Goal: Information Seeking & Learning: Learn about a topic

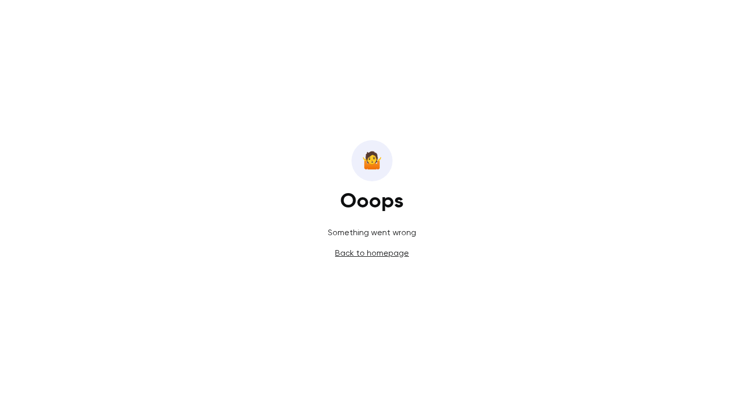
click at [387, 252] on link "Back to homepage" at bounding box center [372, 253] width 74 height 10
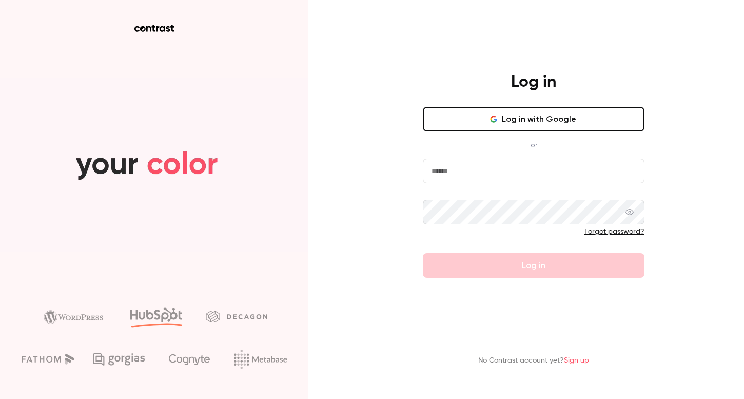
click at [599, 118] on button "Log in with Google" at bounding box center [534, 119] width 222 height 25
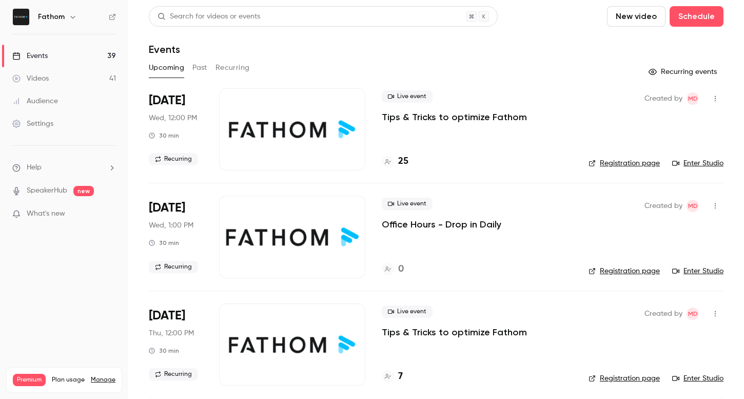
click at [257, 141] on div at bounding box center [292, 129] width 146 height 82
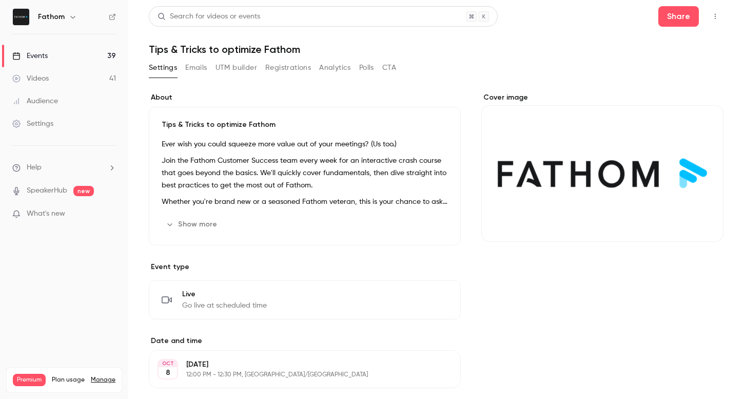
click at [203, 226] on button "Show more" at bounding box center [193, 224] width 62 height 16
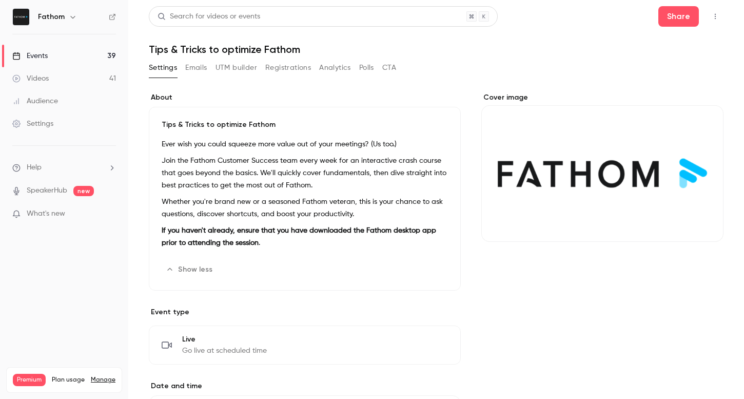
click at [203, 70] on button "Emails" at bounding box center [196, 68] width 22 height 16
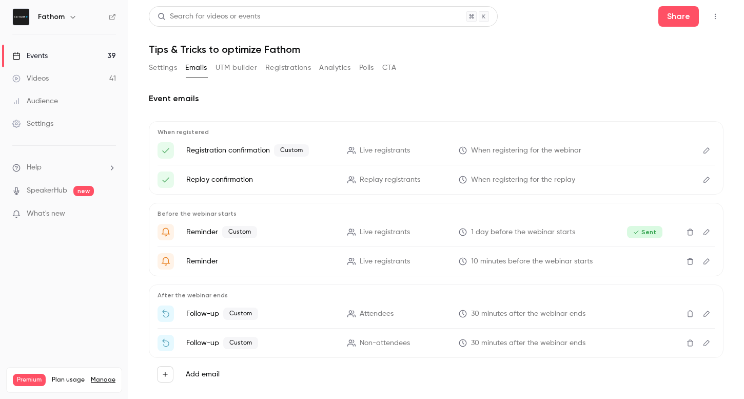
click at [245, 64] on button "UTM builder" at bounding box center [237, 68] width 42 height 16
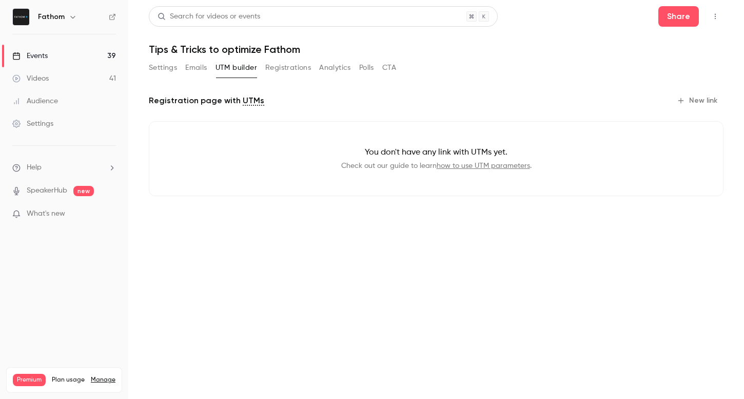
click at [286, 64] on button "Registrations" at bounding box center [288, 68] width 46 height 16
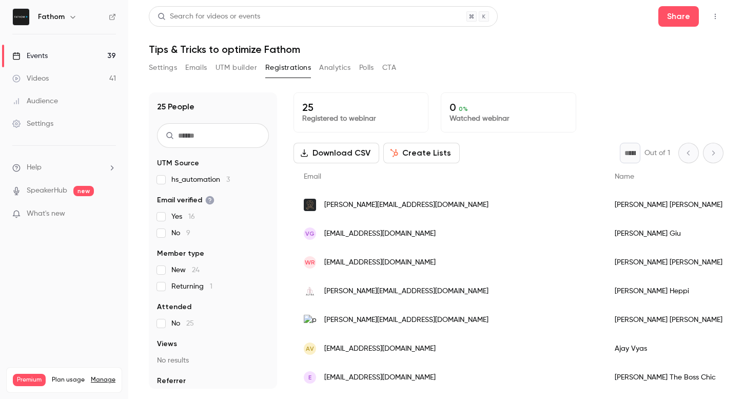
click at [339, 72] on button "Analytics" at bounding box center [335, 68] width 32 height 16
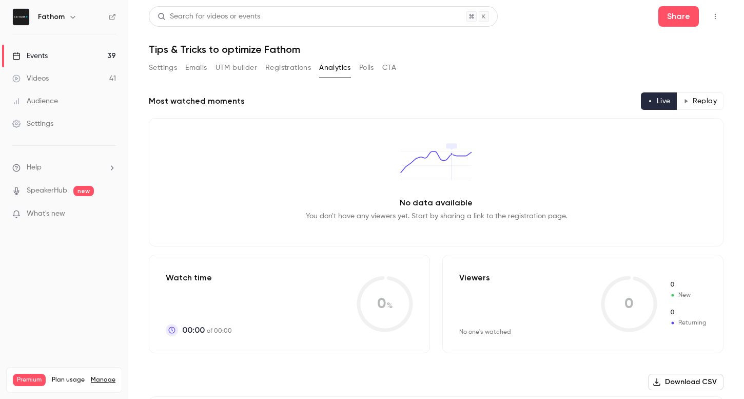
click at [373, 71] on button "Polls" at bounding box center [366, 68] width 15 height 16
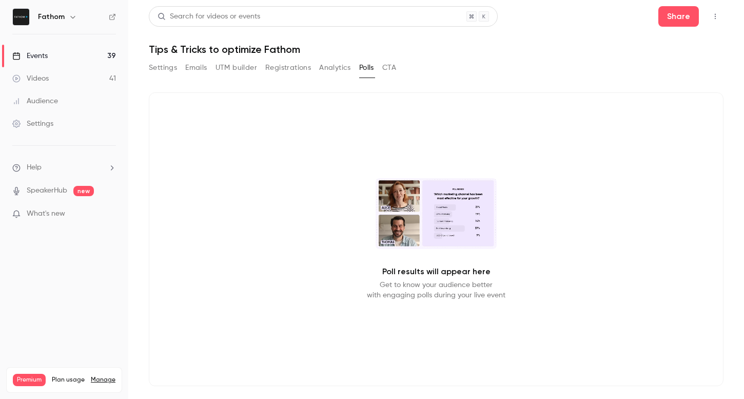
click at [396, 61] on button "CTA" at bounding box center [389, 68] width 14 height 16
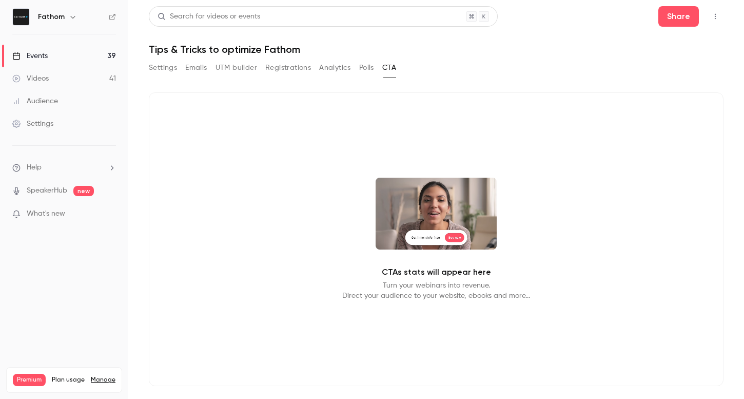
click at [166, 66] on button "Settings" at bounding box center [163, 68] width 28 height 16
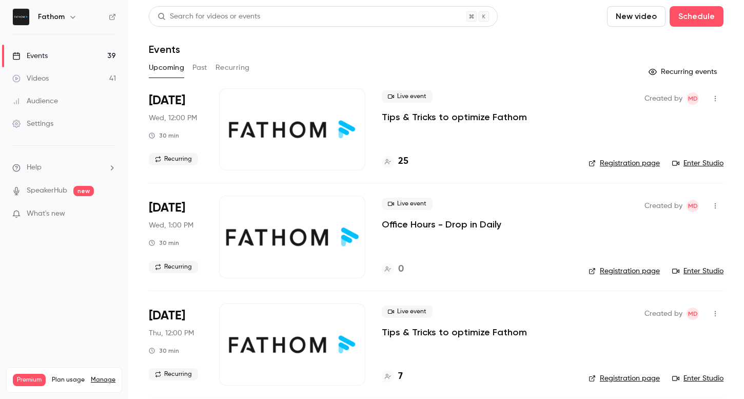
click at [202, 71] on button "Past" at bounding box center [200, 68] width 15 height 16
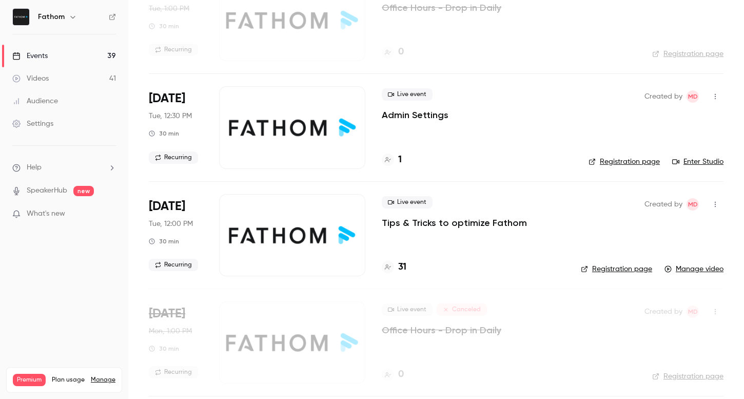
scroll to position [123, 0]
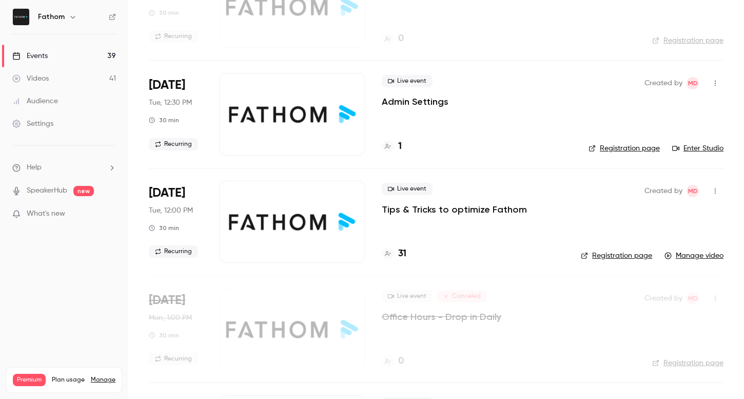
click at [517, 240] on div "Live event Tips & Tricks to optimize Fathom 31" at bounding box center [473, 222] width 183 height 82
click at [716, 188] on icon "button" at bounding box center [716, 190] width 8 height 7
click at [526, 207] on div at bounding box center [372, 199] width 744 height 399
click at [283, 224] on div at bounding box center [292, 222] width 146 height 82
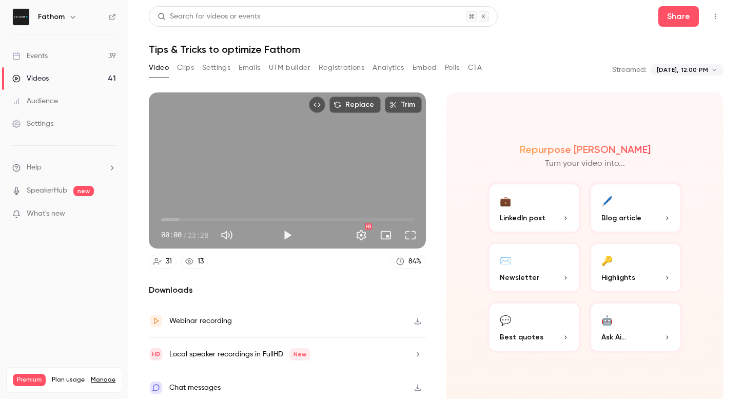
scroll to position [5, 0]
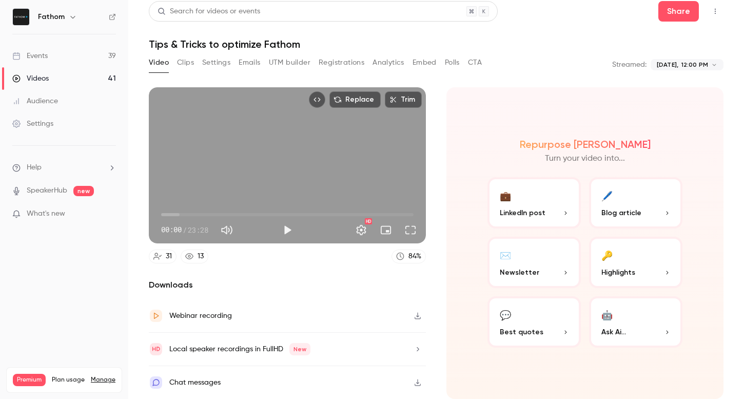
click at [289, 242] on div "00:00 00:00 / 23:28 HD" at bounding box center [287, 221] width 277 height 43
click at [289, 235] on button "Play" at bounding box center [287, 230] width 21 height 21
click at [174, 215] on span "00:05" at bounding box center [287, 214] width 253 height 16
click at [167, 215] on span "01:13" at bounding box center [287, 214] width 253 height 16
click at [175, 214] on span "01:14" at bounding box center [287, 214] width 253 height 16
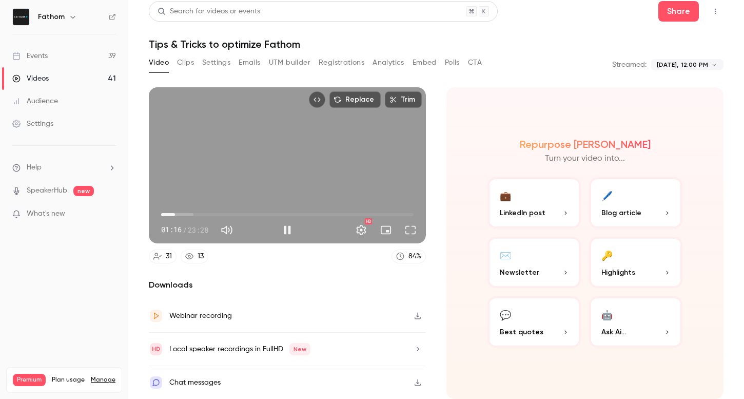
click at [182, 215] on span "01:16" at bounding box center [287, 214] width 253 height 16
click at [179, 213] on span "01:37" at bounding box center [287, 214] width 253 height 16
click at [184, 215] on span "01:38" at bounding box center [287, 214] width 253 height 16
click at [194, 214] on span "03:00" at bounding box center [287, 214] width 253 height 16
click at [201, 214] on span "03:01" at bounding box center [287, 214] width 253 height 16
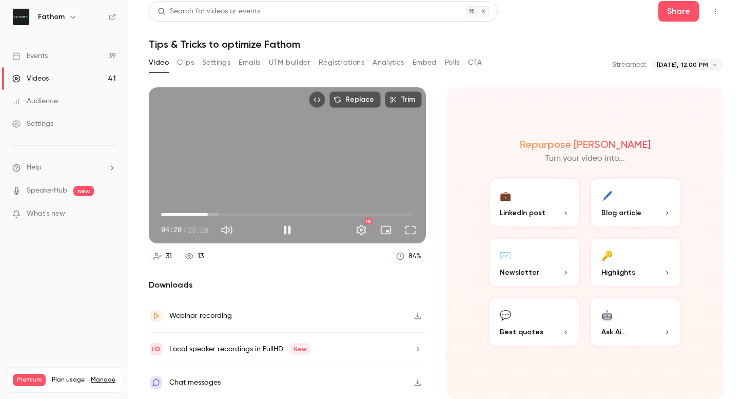
click at [208, 214] on span "04:20" at bounding box center [287, 214] width 253 height 16
click at [215, 214] on span "05:00" at bounding box center [287, 214] width 253 height 16
click at [222, 214] on span "05:40" at bounding box center [287, 214] width 253 height 16
click at [233, 214] on span "06:37" at bounding box center [287, 214] width 253 height 16
click at [242, 214] on span "06:39" at bounding box center [287, 214] width 253 height 16
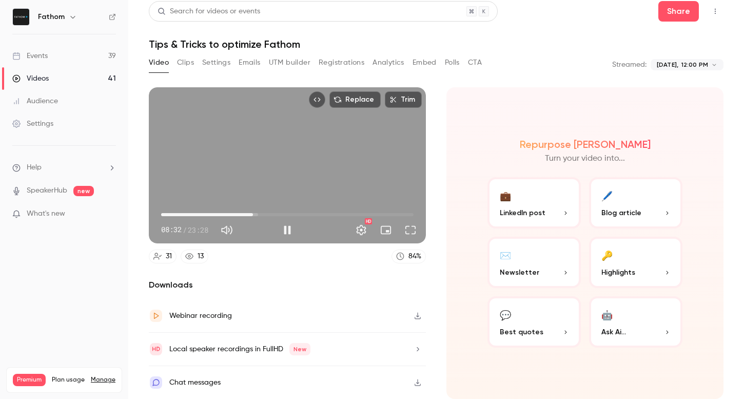
click at [253, 214] on span "08:32" at bounding box center [287, 214] width 253 height 16
click at [264, 214] on span "09:32" at bounding box center [287, 214] width 253 height 16
click at [256, 215] on span "09:33" at bounding box center [287, 214] width 253 height 16
click at [267, 215] on span "08:47" at bounding box center [287, 214] width 253 height 16
click at [278, 213] on span "10:12" at bounding box center [287, 214] width 253 height 16
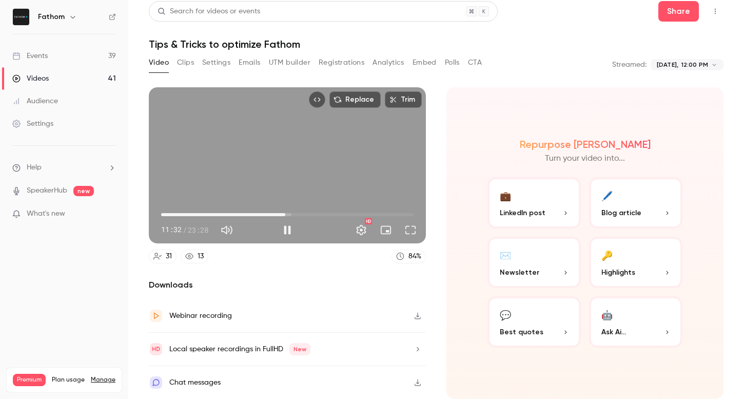
click at [285, 213] on span "11:32" at bounding box center [287, 214] width 253 height 16
click at [298, 212] on span "12:45" at bounding box center [287, 214] width 253 height 16
click at [306, 212] on span "13:30" at bounding box center [287, 214] width 253 height 16
click at [317, 211] on span "13:30" at bounding box center [287, 214] width 253 height 16
click at [339, 212] on span "16:30" at bounding box center [287, 214] width 253 height 16
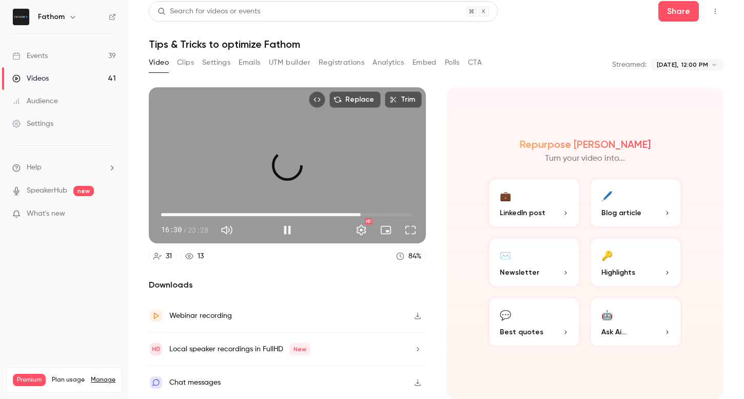
click at [361, 208] on span "18:33" at bounding box center [287, 214] width 253 height 16
click at [371, 210] on span "19:30" at bounding box center [287, 214] width 253 height 16
click at [383, 211] on span "19:31" at bounding box center [287, 214] width 253 height 16
click at [392, 215] on div "Turn on miniplayer" at bounding box center [388, 208] width 66 height 23
click at [398, 218] on div "Turn on miniplayer" at bounding box center [388, 208] width 66 height 23
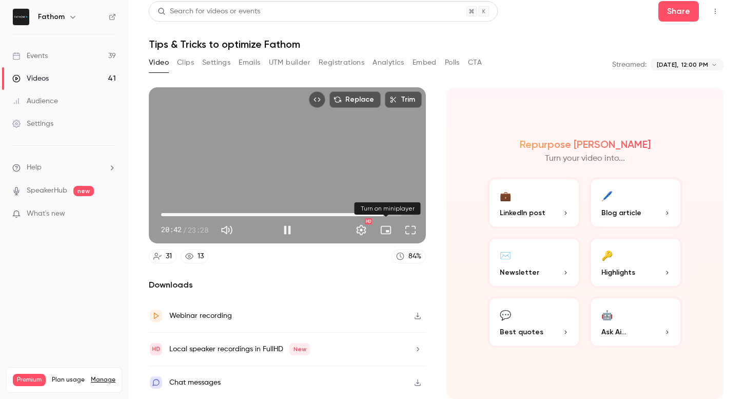
click at [398, 215] on div "Turn on miniplayer" at bounding box center [388, 208] width 66 height 23
click at [395, 215] on span "20:43" at bounding box center [287, 214] width 253 height 16
click at [406, 215] on span "22:42" at bounding box center [287, 214] width 253 height 16
click at [413, 215] on span "23:27" at bounding box center [287, 214] width 253 height 16
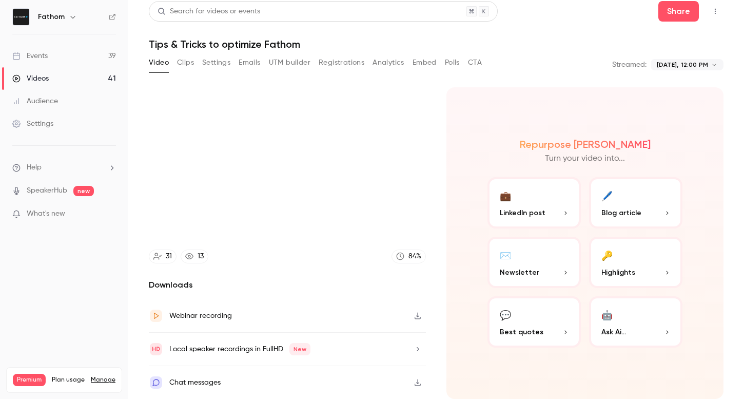
type input "******"
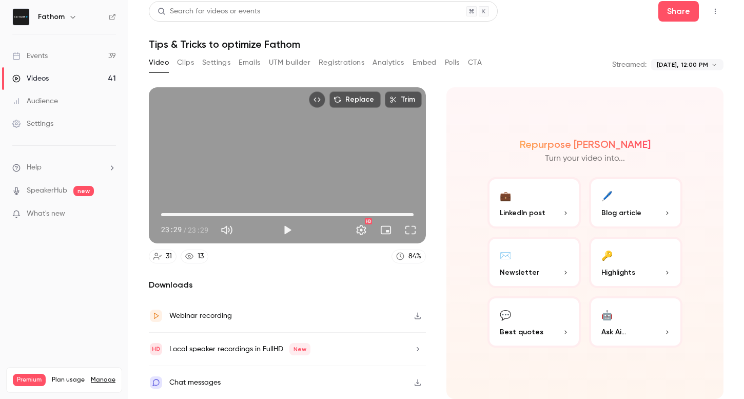
scroll to position [0, 0]
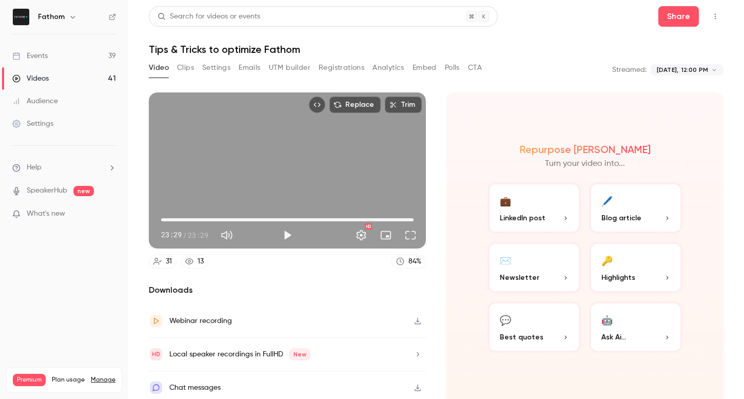
click at [193, 68] on button "Clips" at bounding box center [185, 68] width 17 height 16
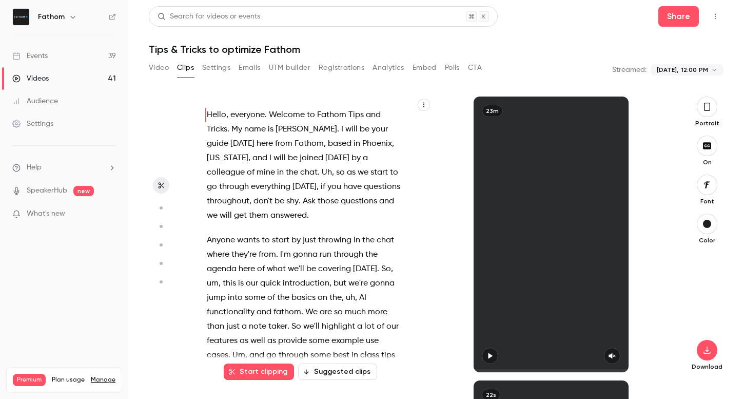
click at [456, 69] on button "Polls" at bounding box center [452, 68] width 15 height 16
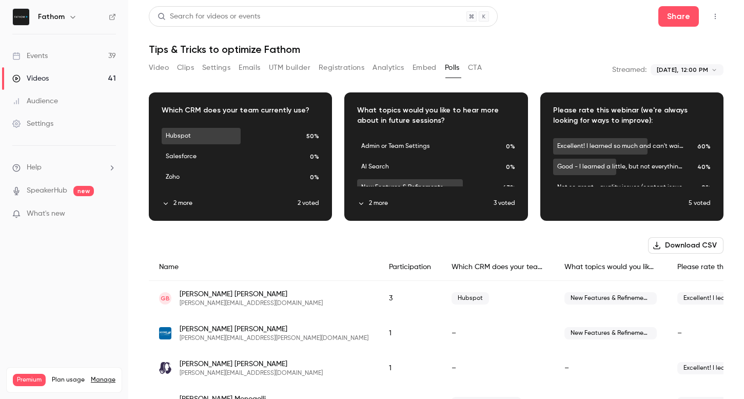
click at [475, 63] on button "CTA" at bounding box center [475, 68] width 14 height 16
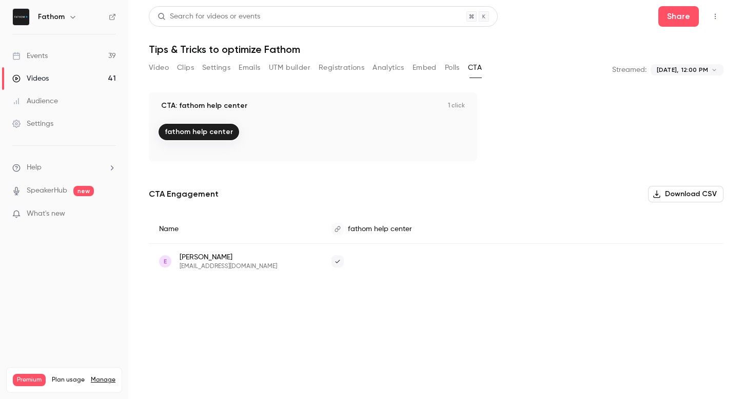
click at [165, 69] on button "Video" at bounding box center [159, 68] width 20 height 16
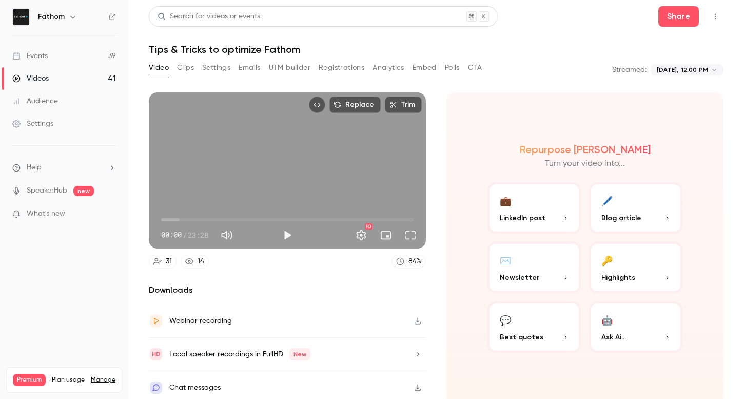
click at [39, 59] on div "Events" at bounding box center [29, 56] width 35 height 10
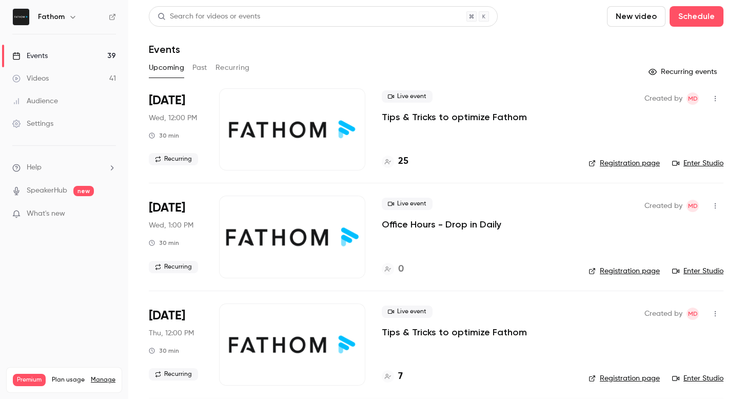
click at [288, 130] on div at bounding box center [292, 129] width 146 height 82
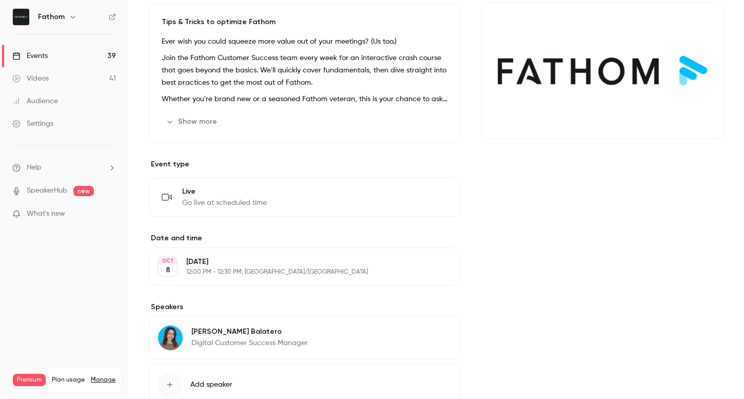
scroll to position [173, 0]
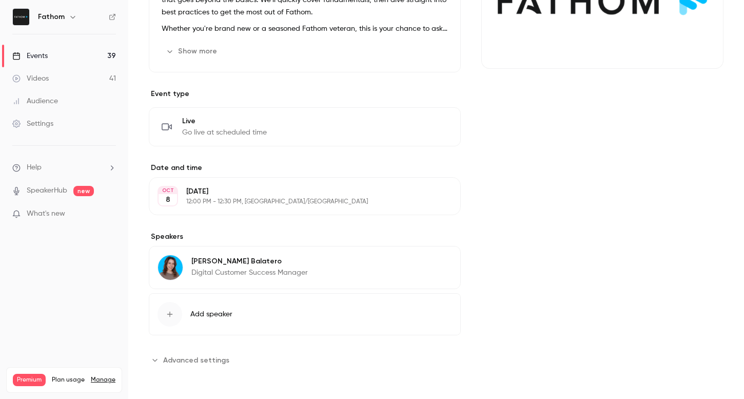
click at [212, 353] on button "Advanced settings" at bounding box center [192, 360] width 87 height 16
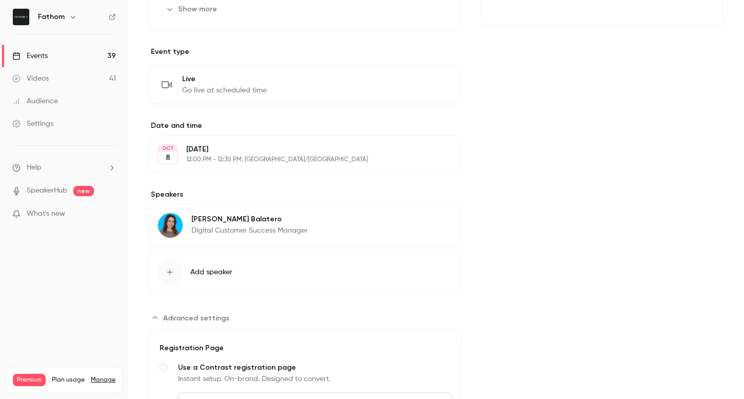
scroll to position [0, 0]
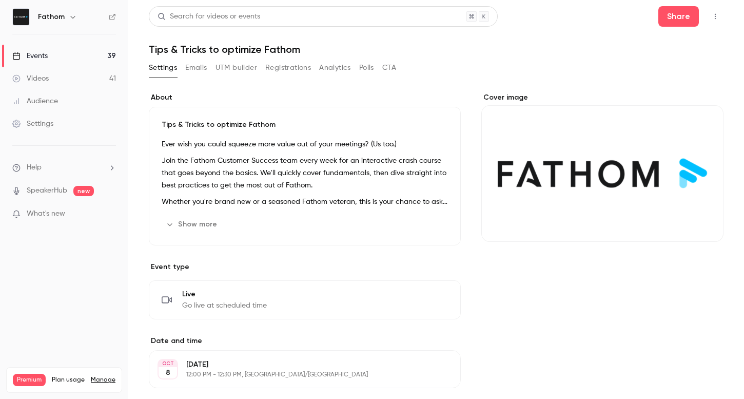
click at [201, 67] on button "Emails" at bounding box center [196, 68] width 22 height 16
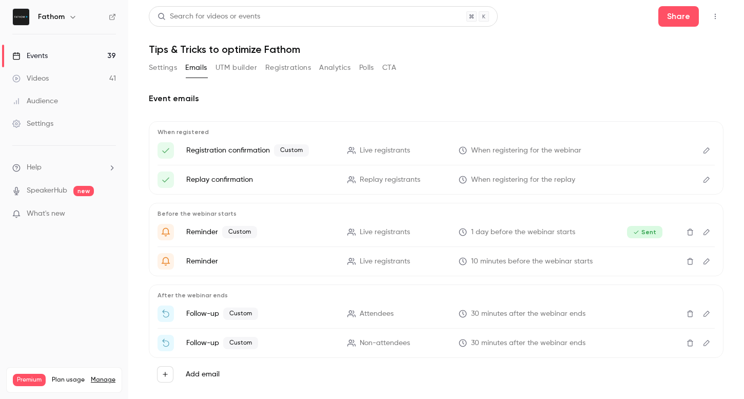
click at [238, 67] on button "UTM builder" at bounding box center [237, 68] width 42 height 16
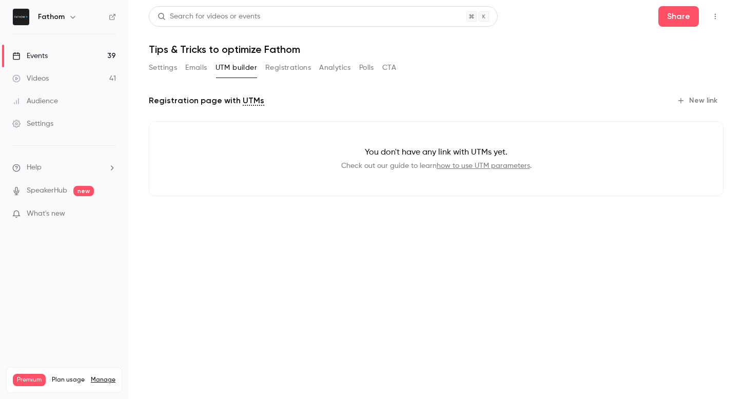
click at [302, 67] on button "Registrations" at bounding box center [288, 68] width 46 height 16
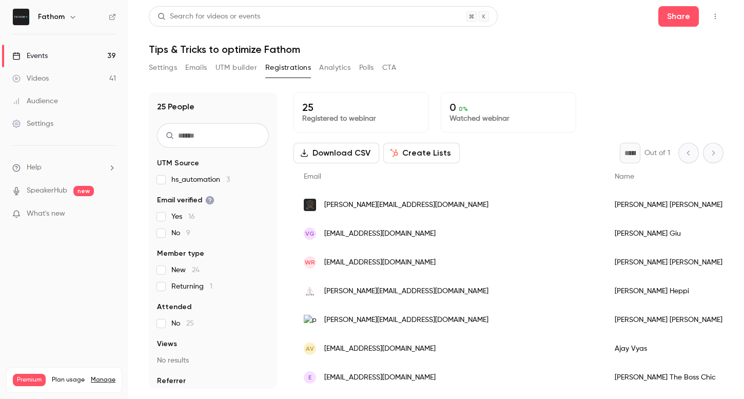
click at [348, 66] on button "Analytics" at bounding box center [335, 68] width 32 height 16
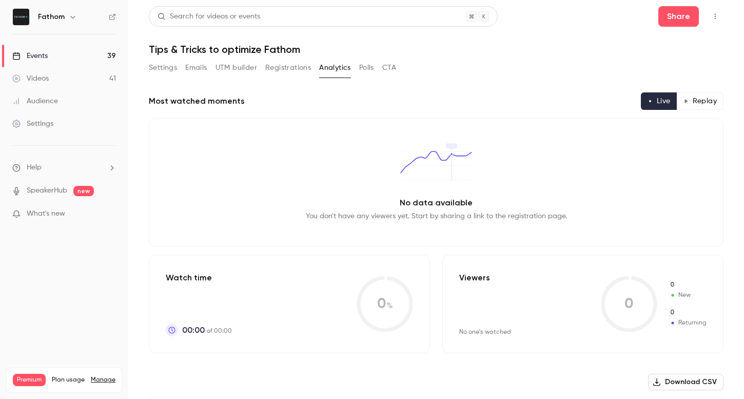
click at [371, 66] on button "Polls" at bounding box center [366, 68] width 15 height 16
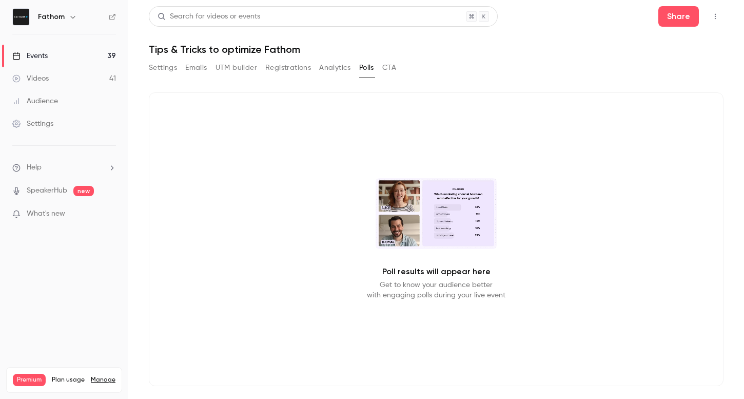
click at [409, 60] on div "Settings Emails UTM builder Registrations Analytics Polls CTA" at bounding box center [436, 70] width 575 height 21
click at [387, 70] on button "CTA" at bounding box center [389, 68] width 14 height 16
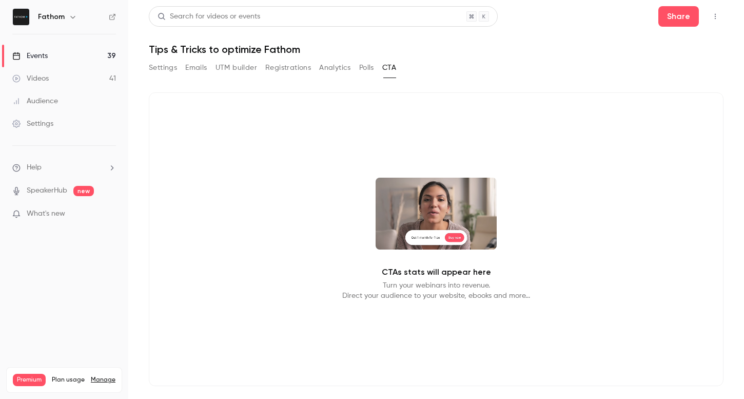
click at [175, 66] on button "Settings" at bounding box center [163, 68] width 28 height 16
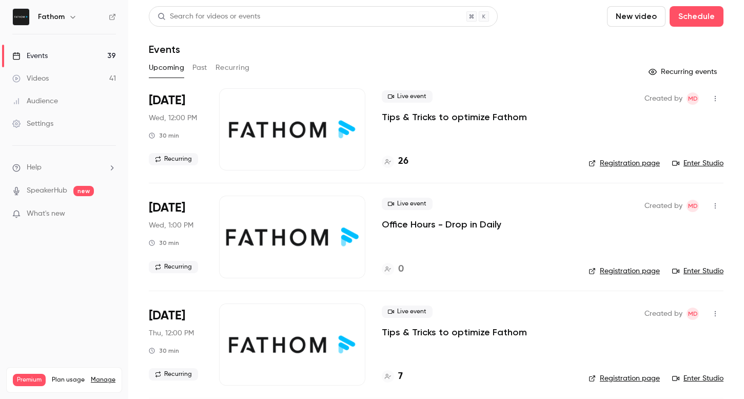
click at [704, 161] on link "Enter Studio" at bounding box center [698, 163] width 51 height 10
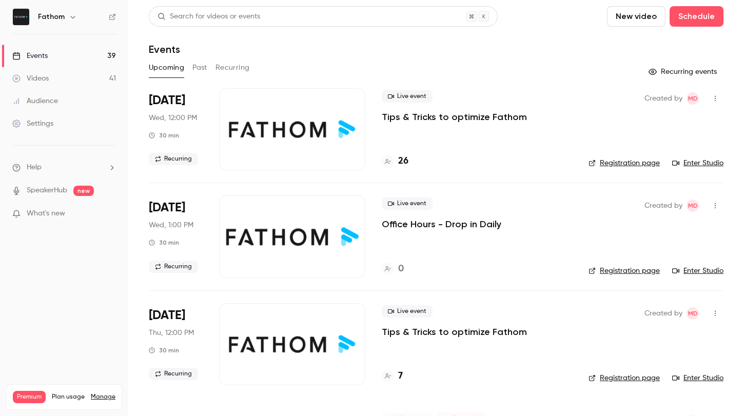
click at [200, 69] on button "Past" at bounding box center [200, 68] width 15 height 16
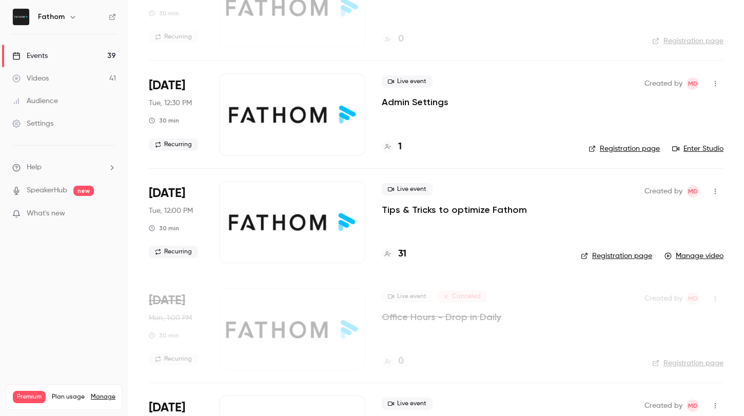
scroll to position [156, 0]
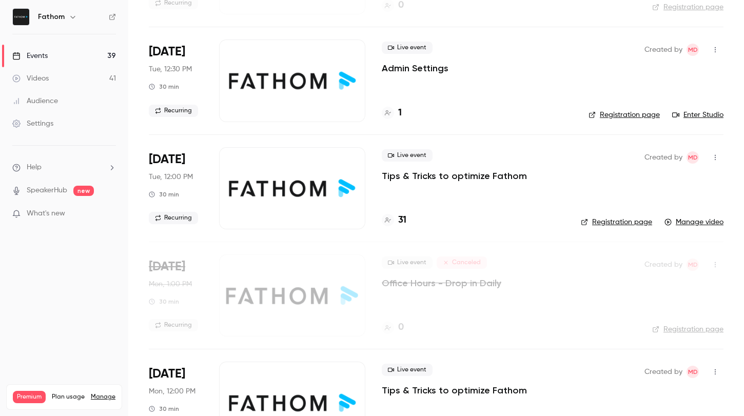
click at [485, 174] on p "Tips & Tricks to optimize Fathom" at bounding box center [454, 176] width 145 height 12
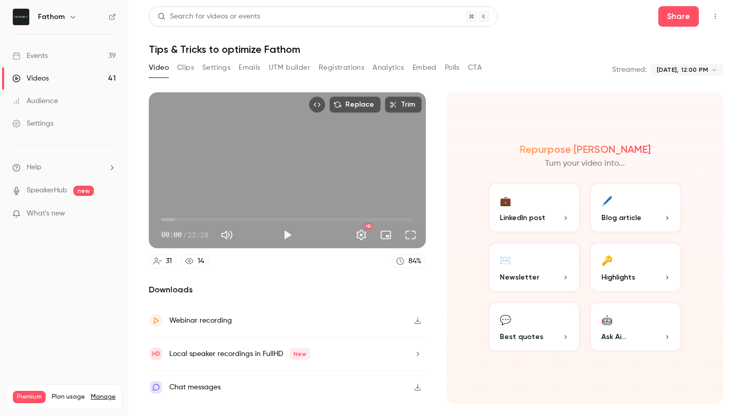
click at [213, 66] on button "Settings" at bounding box center [216, 68] width 28 height 16
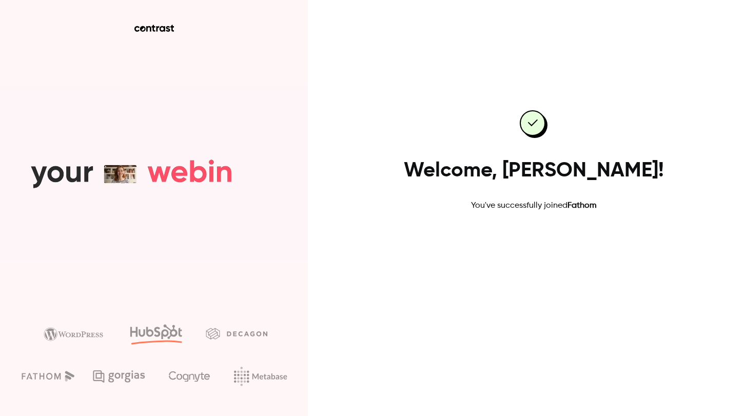
click at [558, 241] on link "Go to dashboard" at bounding box center [533, 245] width 87 height 25
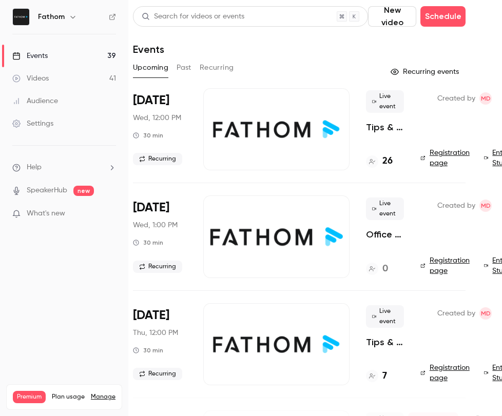
scroll to position [0, 55]
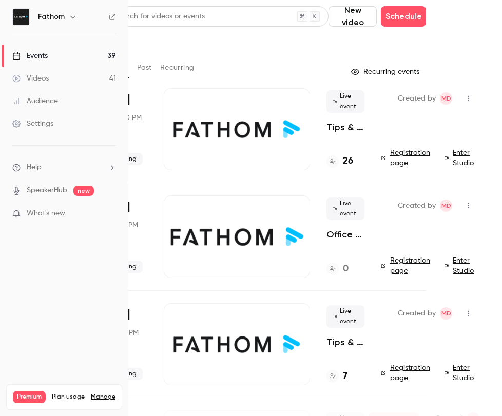
click at [458, 155] on link "Enter Studio" at bounding box center [461, 158] width 32 height 21
click at [39, 211] on span "What's new" at bounding box center [46, 213] width 39 height 11
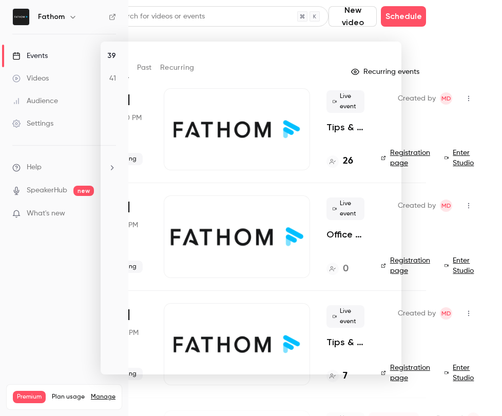
click at [63, 271] on div at bounding box center [251, 208] width 502 height 416
